Goal: Task Accomplishment & Management: Complete application form

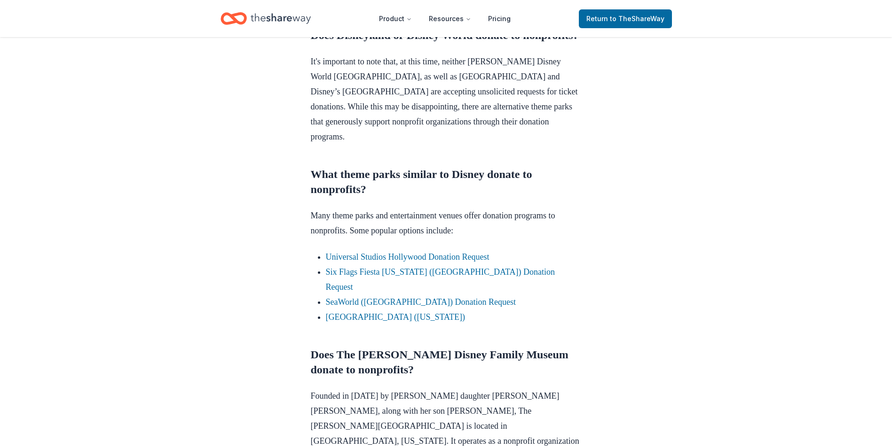
scroll to position [470, 0]
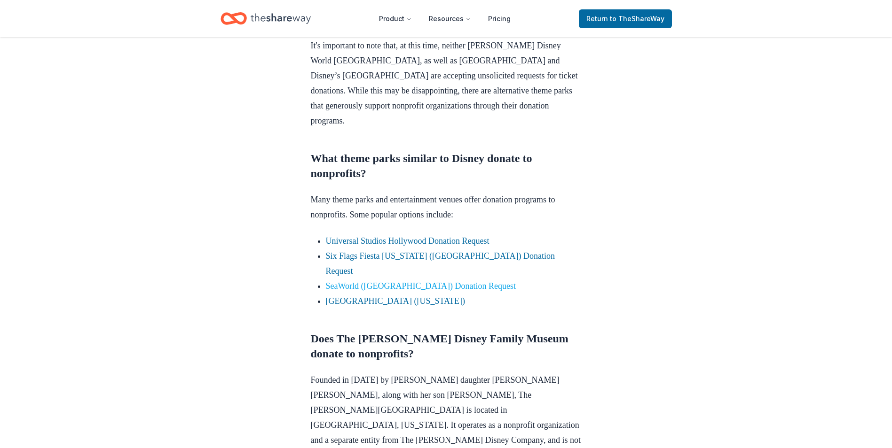
click at [376, 282] on link "SeaWorld ([GEOGRAPHIC_DATA]) Donation Request" at bounding box center [421, 286] width 190 height 9
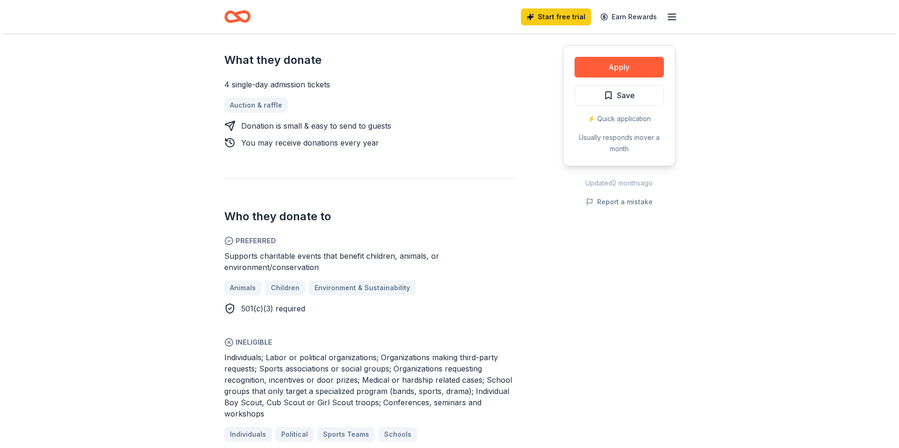
scroll to position [329, 0]
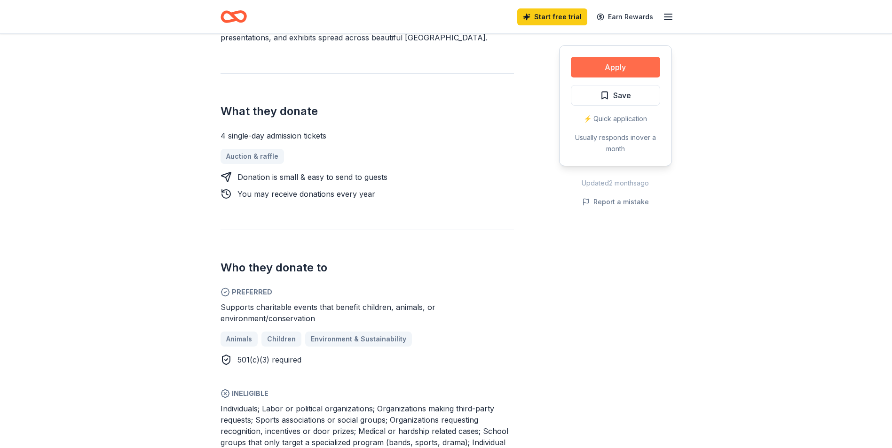
click at [641, 62] on button "Apply" at bounding box center [615, 67] width 89 height 21
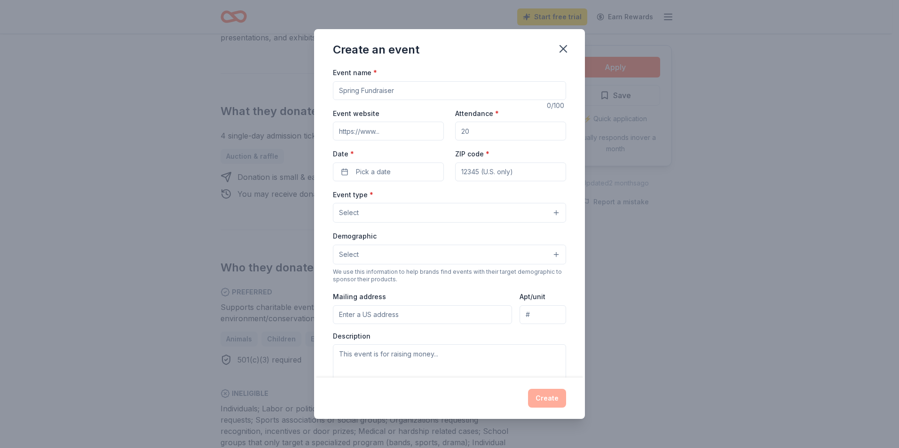
click at [535, 91] on input "Event name *" at bounding box center [449, 90] width 233 height 19
type input "PEARLS of Service, Inc, 7th Anniversary Fundraiser"
click at [426, 134] on input "Event website" at bounding box center [388, 131] width 111 height 19
type input "NA"
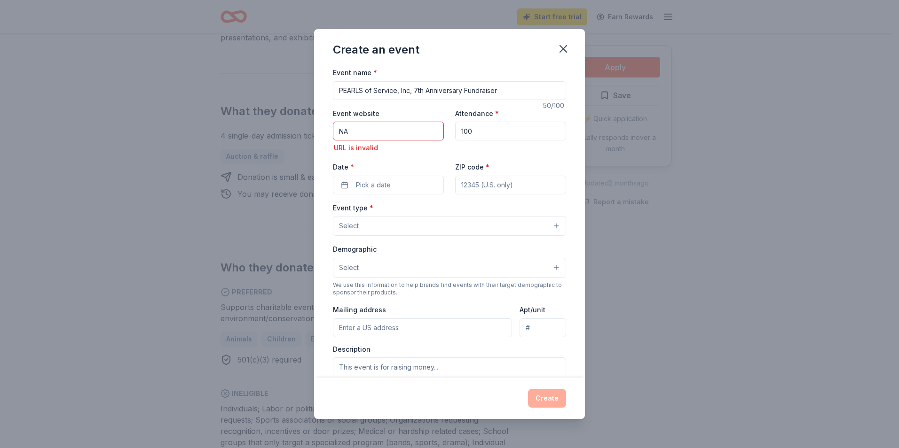
type input "100"
click at [419, 182] on button "Pick a date" at bounding box center [388, 185] width 111 height 19
click at [438, 212] on button "Go to next month" at bounding box center [437, 210] width 13 height 13
click at [405, 309] on button "25" at bounding box center [403, 307] width 17 height 17
click at [488, 183] on input "ZIP code *" at bounding box center [510, 185] width 111 height 19
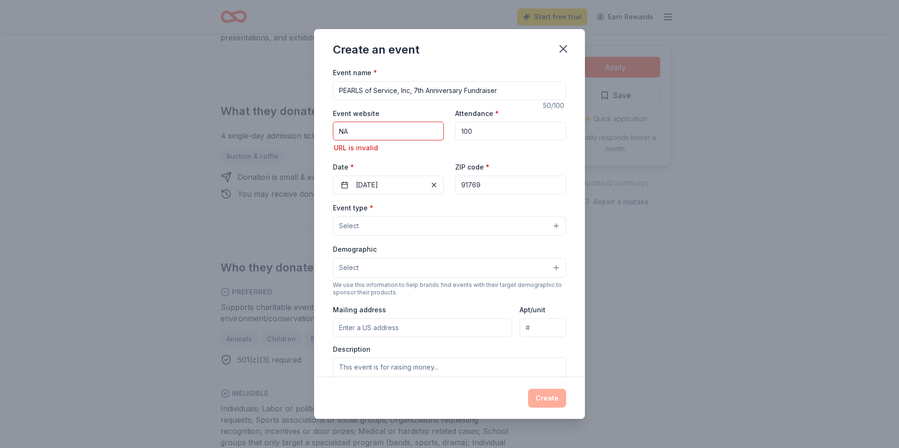
type input "91769"
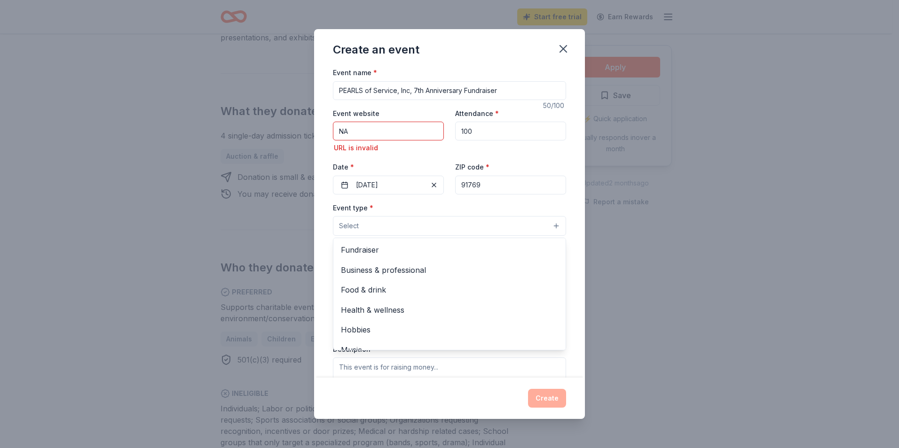
click at [545, 225] on button "Select" at bounding box center [449, 226] width 233 height 20
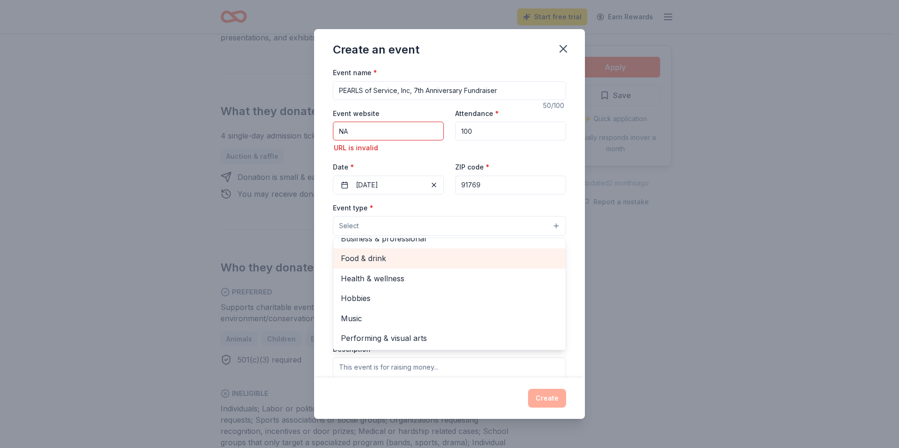
scroll to position [0, 0]
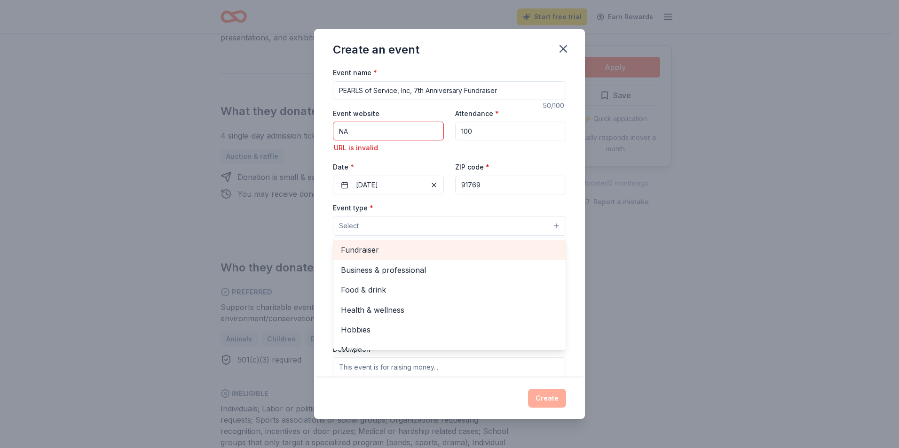
click at [419, 243] on div "Fundraiser" at bounding box center [449, 250] width 232 height 20
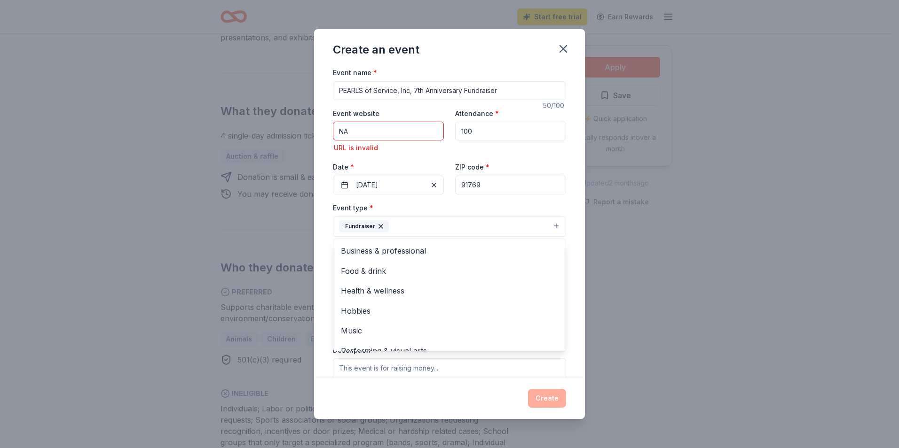
click at [687, 255] on div "Create an event Event name * PEARLS of Service, Inc, 7th Anniversary Fundraiser…" at bounding box center [449, 224] width 899 height 448
click at [545, 267] on button "Select" at bounding box center [449, 269] width 233 height 20
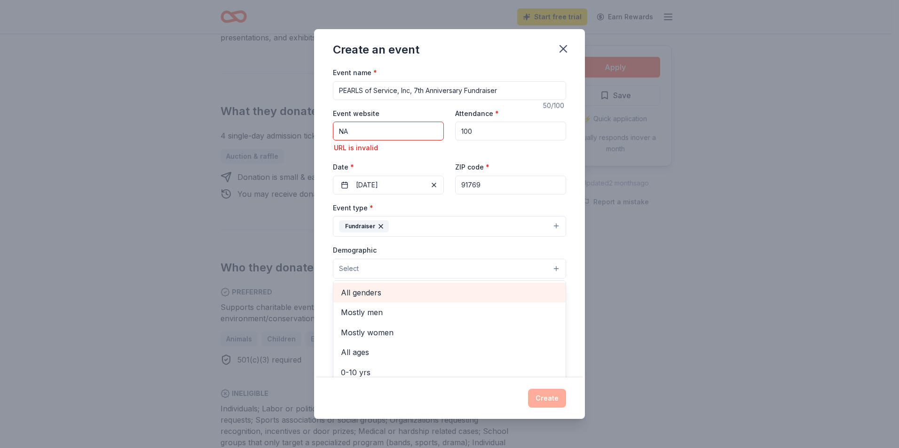
click at [504, 299] on span "All genders" at bounding box center [449, 293] width 217 height 12
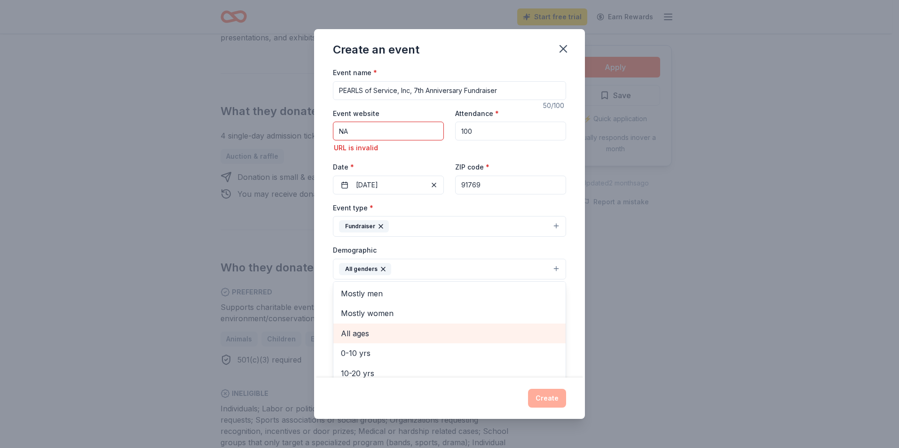
click at [407, 336] on span "All ages" at bounding box center [449, 334] width 217 height 12
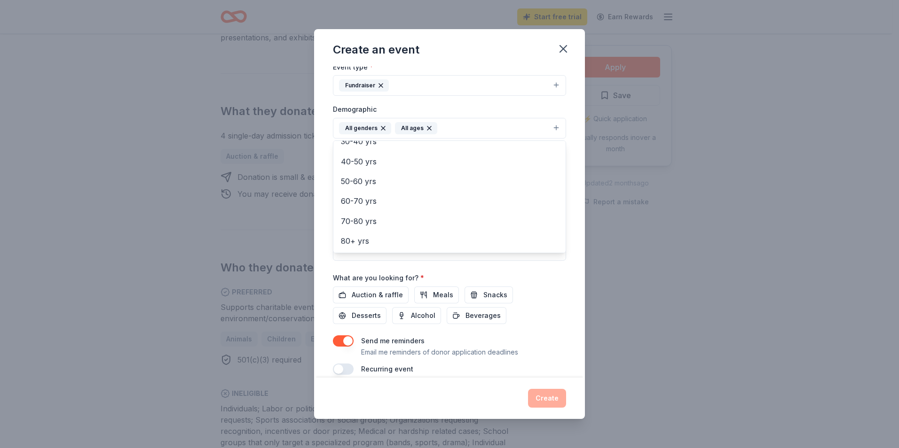
scroll to position [153, 0]
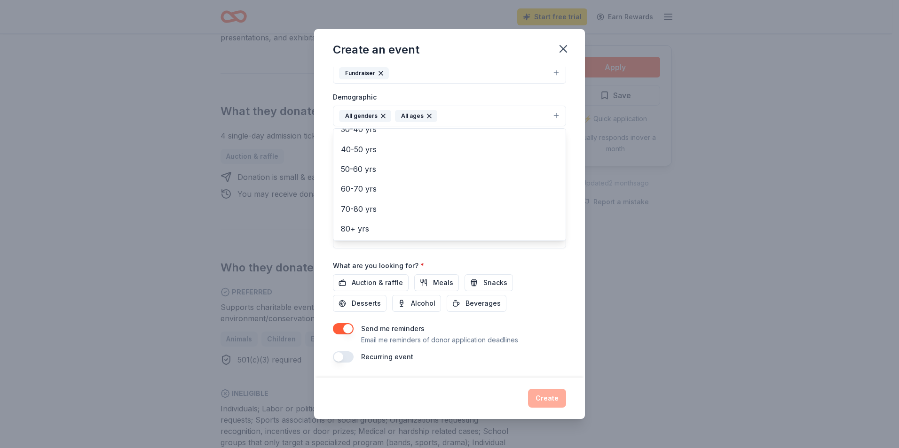
click at [358, 281] on div "Event name * PEARLS of Service, Inc, 7th Anniversary Fundraiser 50 /100 Event w…" at bounding box center [449, 137] width 233 height 449
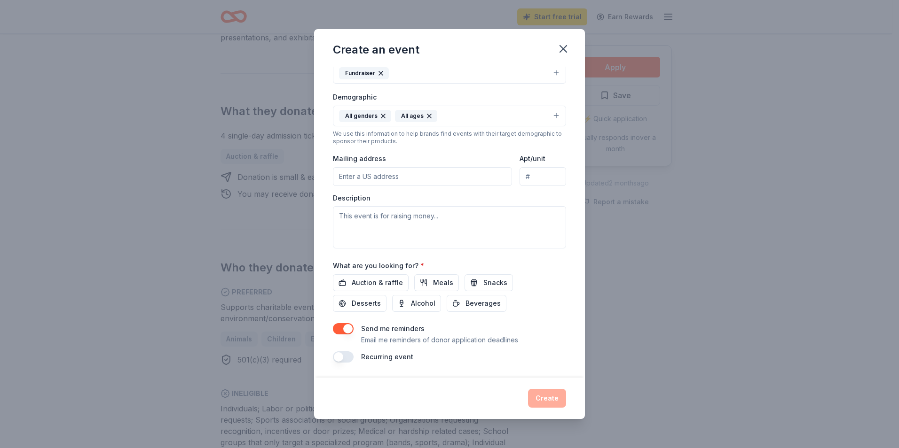
click at [414, 178] on input "Mailing address" at bounding box center [422, 176] width 179 height 19
type input "P.O. [STREET_ADDRESS]"
click at [499, 223] on textarea at bounding box center [449, 227] width 233 height 42
paste textarea "This is our annual hybrid event celebrating seven years of service, scholarship…"
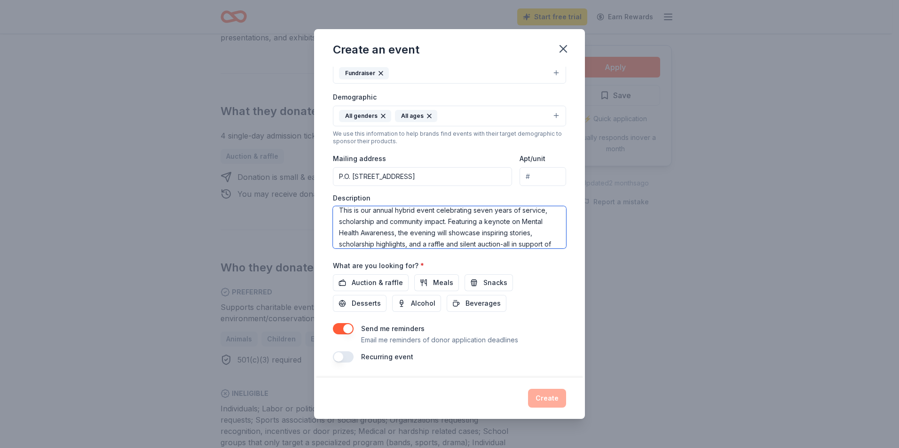
scroll to position [0, 0]
drag, startPoint x: 515, startPoint y: 234, endPoint x: 334, endPoint y: 209, distance: 183.1
click at [332, 213] on div "Event name * PEARLS of Service, Inc, 7th Anniversary Fundraiser 50 /100 Event w…" at bounding box center [449, 222] width 271 height 311
paste textarea ", and community impact. Featuring a keynote on Mental Health Awareness, the eve…"
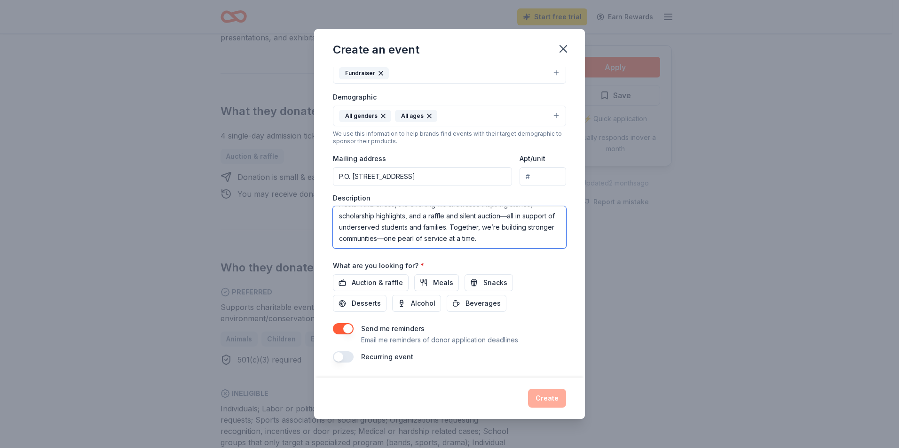
type textarea "This is our annual hybrid event celebrating seven years of service, scholarship…"
click at [541, 272] on div "What are you looking for? * Auction & raffle Meals Snacks Desserts Alcohol Beve…" at bounding box center [449, 286] width 233 height 52
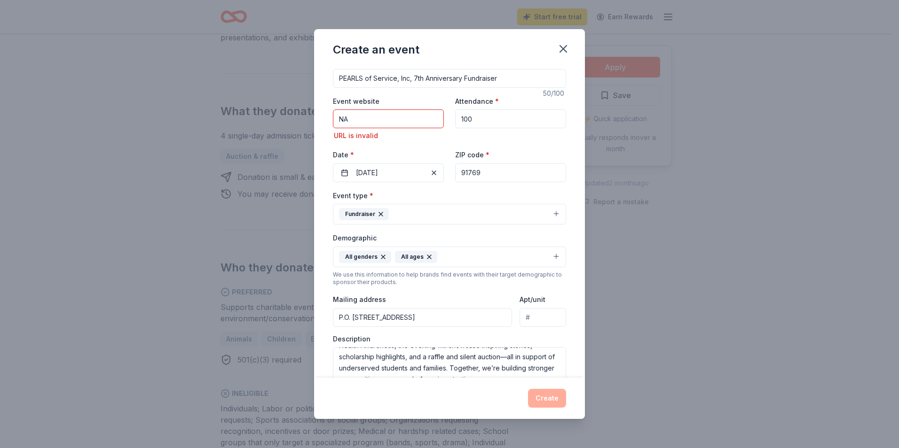
scroll to position [153, 0]
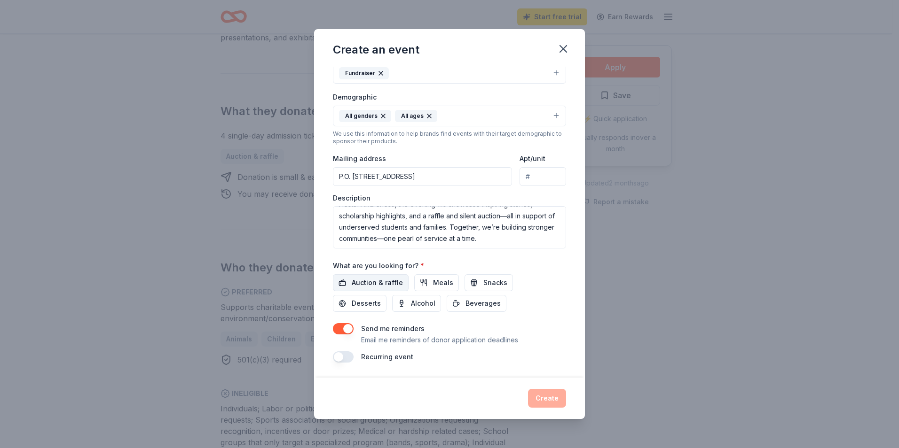
click at [368, 280] on span "Auction & raffle" at bounding box center [377, 282] width 51 height 11
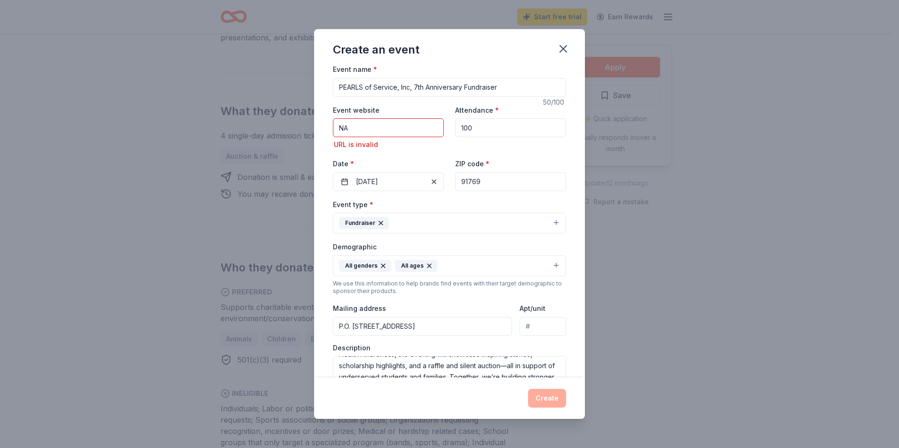
scroll to position [0, 0]
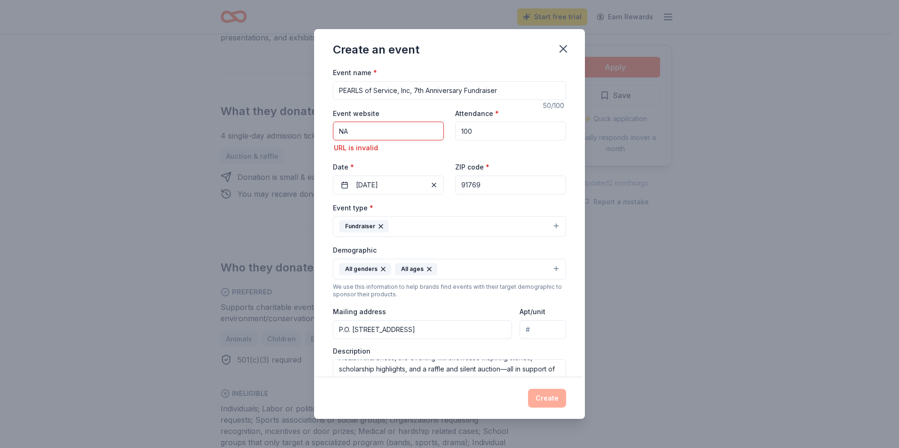
click at [363, 132] on input "NA" at bounding box center [388, 131] width 111 height 19
type input "N"
type input "[EMAIL_ADDRESS][DOMAIN_NAME]"
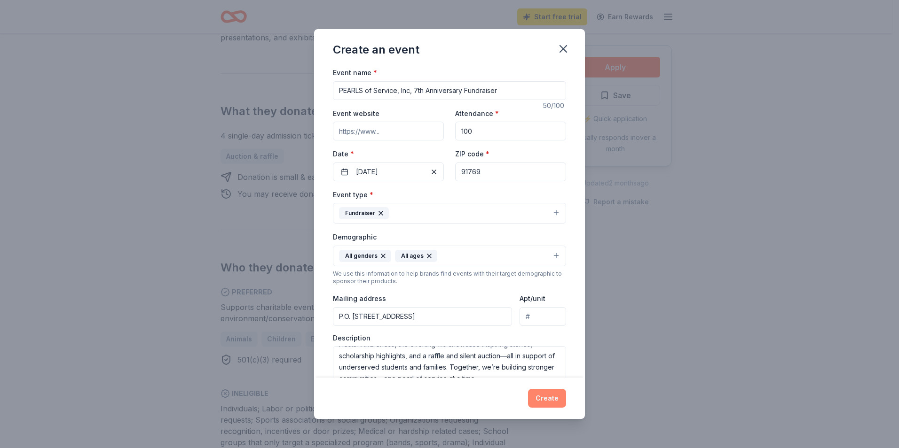
click at [548, 401] on button "Create" at bounding box center [547, 398] width 38 height 19
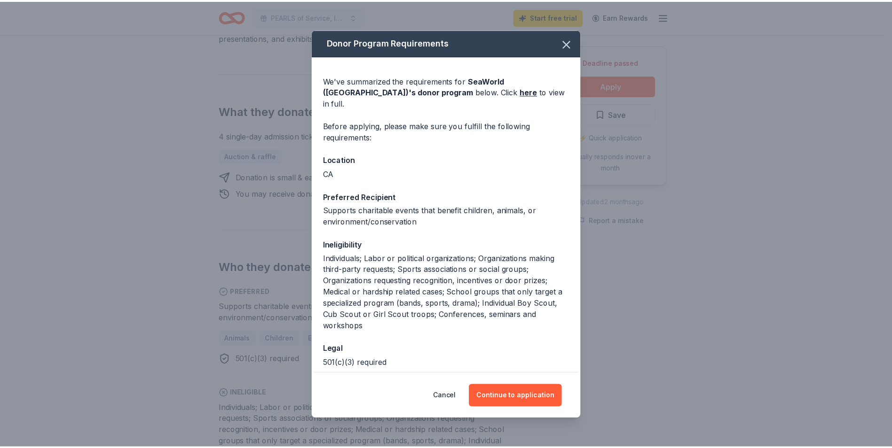
scroll to position [33, 0]
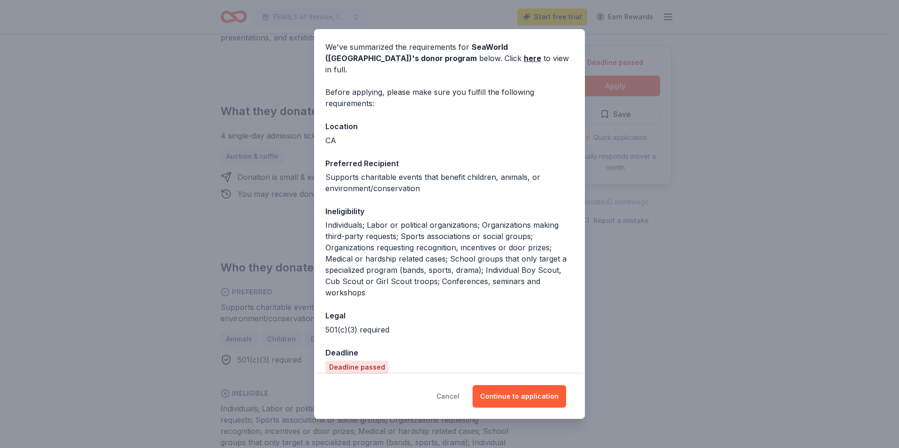
click at [455, 398] on button "Cancel" at bounding box center [447, 396] width 23 height 23
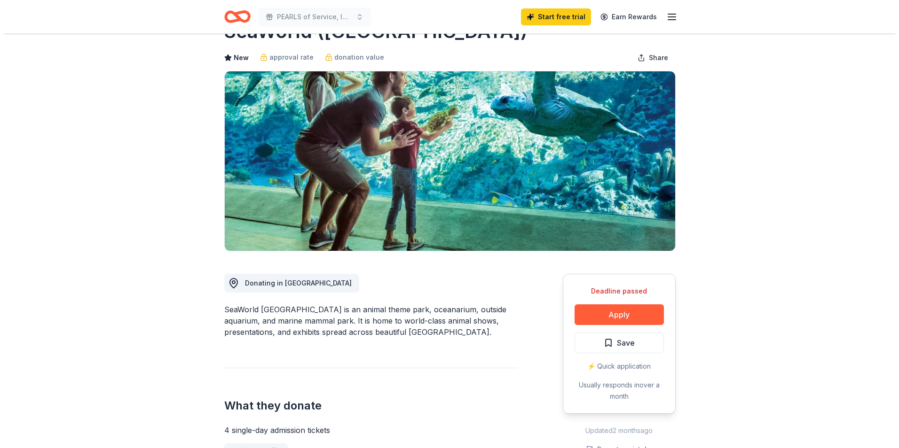
scroll to position [0, 0]
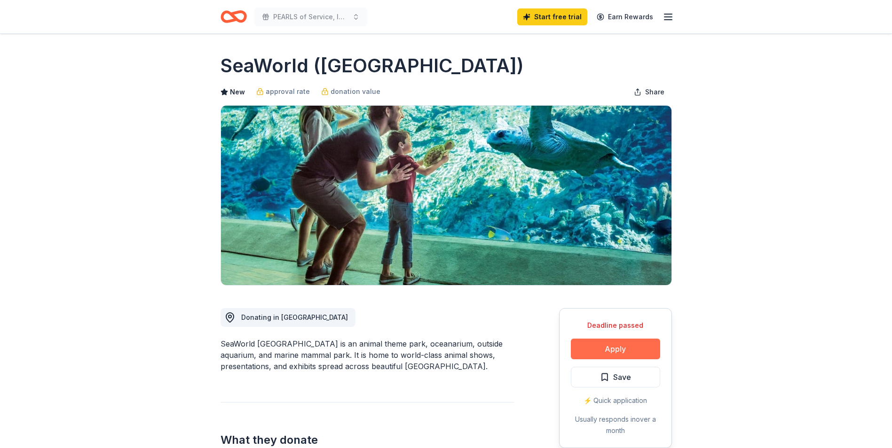
click at [594, 351] on button "Apply" at bounding box center [615, 349] width 89 height 21
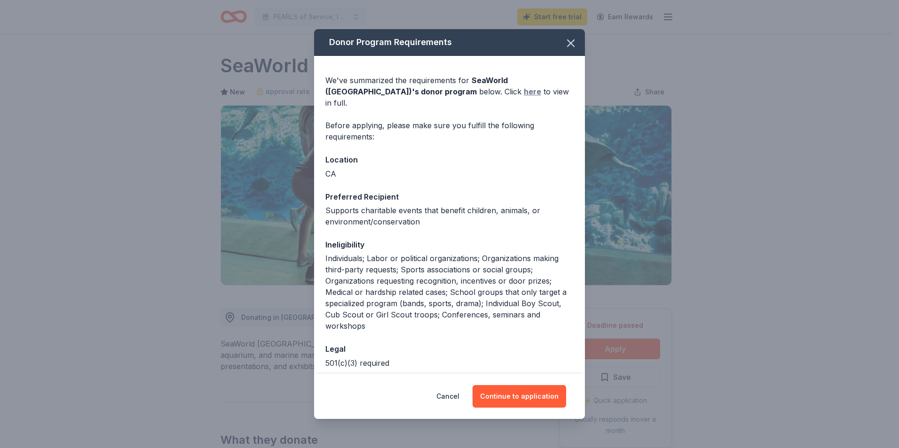
click at [524, 93] on link "here" at bounding box center [532, 91] width 17 height 11
